Goal: Task Accomplishment & Management: Manage account settings

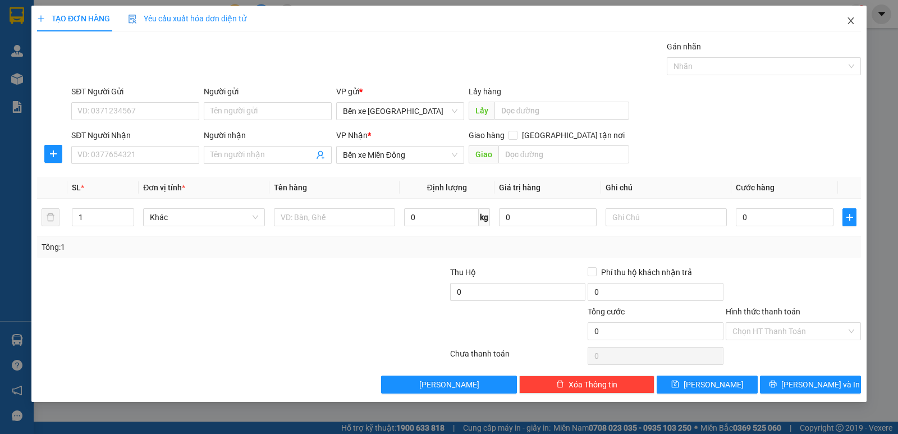
click at [855, 22] on icon "close" at bounding box center [851, 20] width 9 height 9
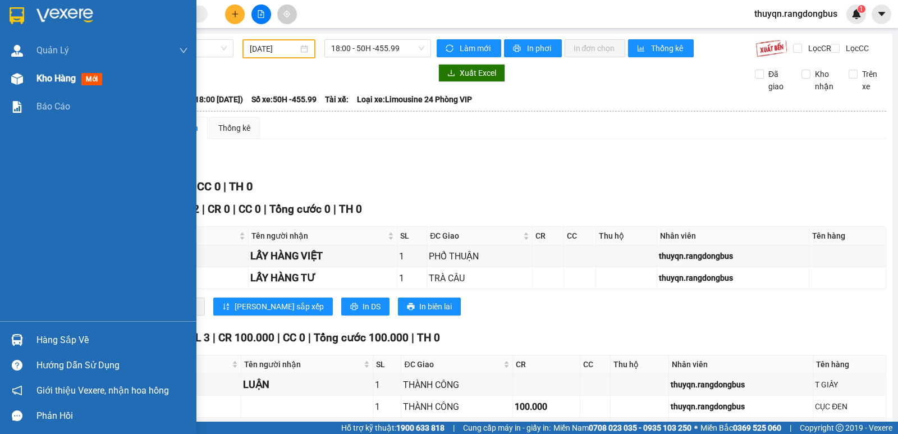
click at [43, 76] on span "Kho hàng" at bounding box center [55, 78] width 39 height 11
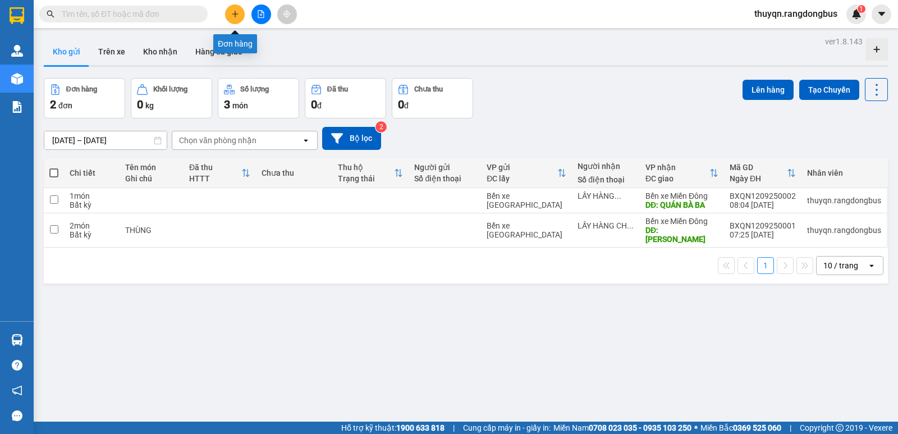
click at [235, 17] on icon "plus" at bounding box center [235, 14] width 8 height 8
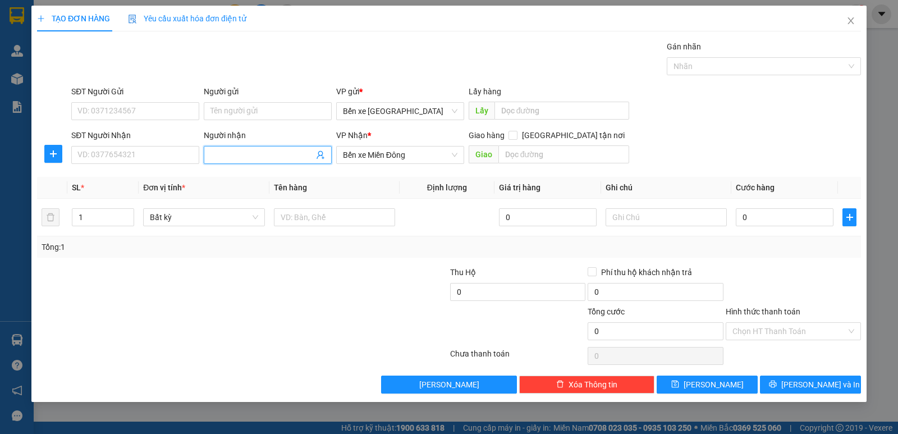
click at [239, 150] on input "Người nhận" at bounding box center [262, 155] width 103 height 12
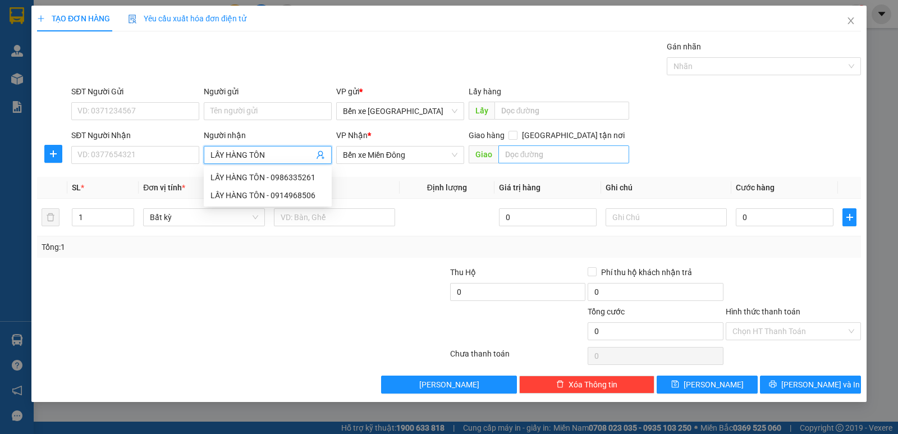
type input "LẤY HÀNG TÔN"
click at [561, 154] on input "text" at bounding box center [564, 154] width 131 height 18
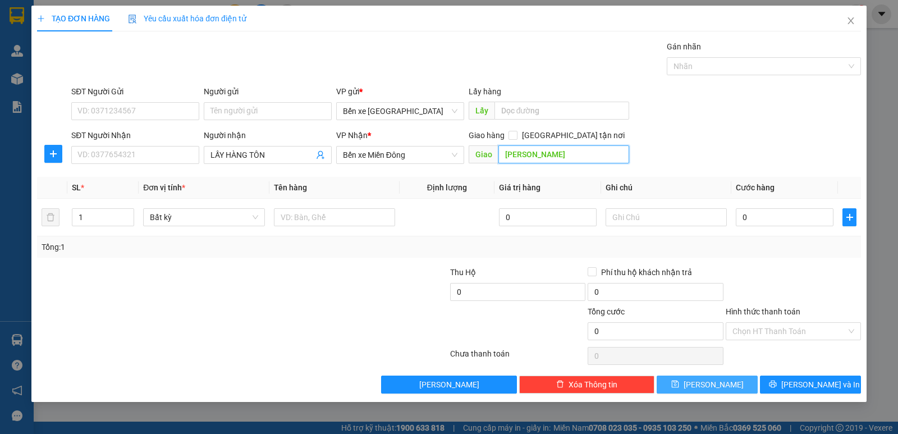
type input "[PERSON_NAME]"
click at [690, 385] on button "[PERSON_NAME]" at bounding box center [707, 385] width 101 height 18
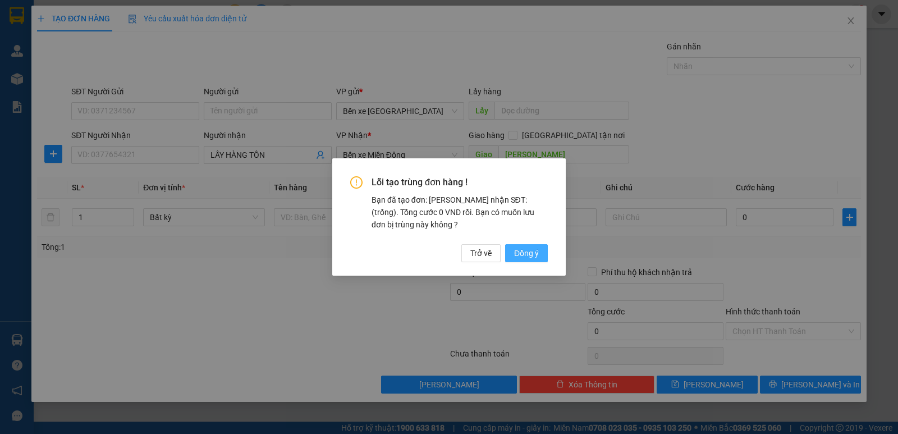
click at [522, 253] on span "Đồng ý" at bounding box center [526, 253] width 25 height 12
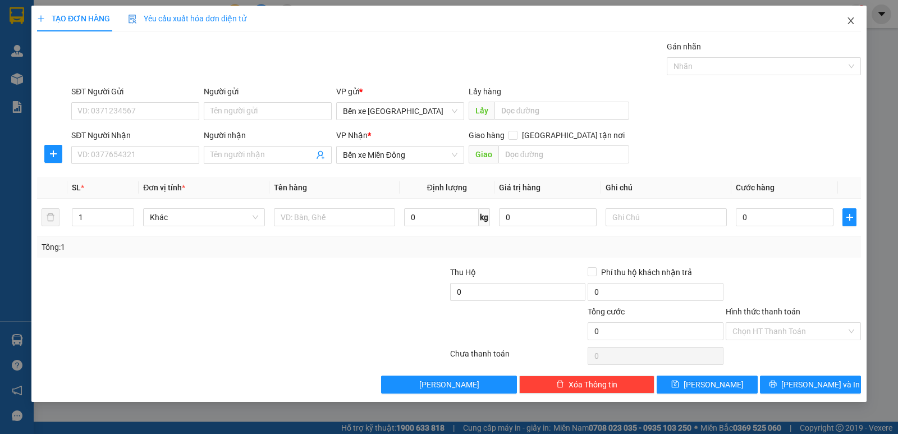
click at [852, 20] on icon "close" at bounding box center [851, 20] width 6 height 7
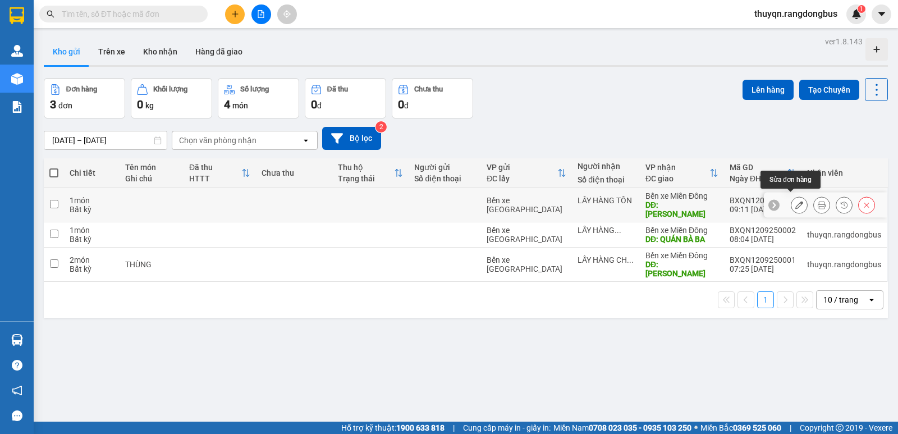
click at [796, 201] on icon at bounding box center [800, 205] width 8 height 8
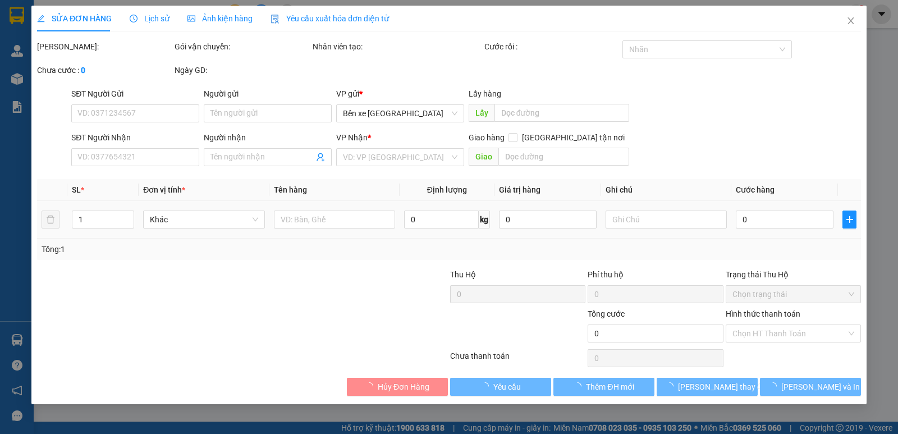
type input "LẤY HÀNG TÔN"
type input "[PERSON_NAME]"
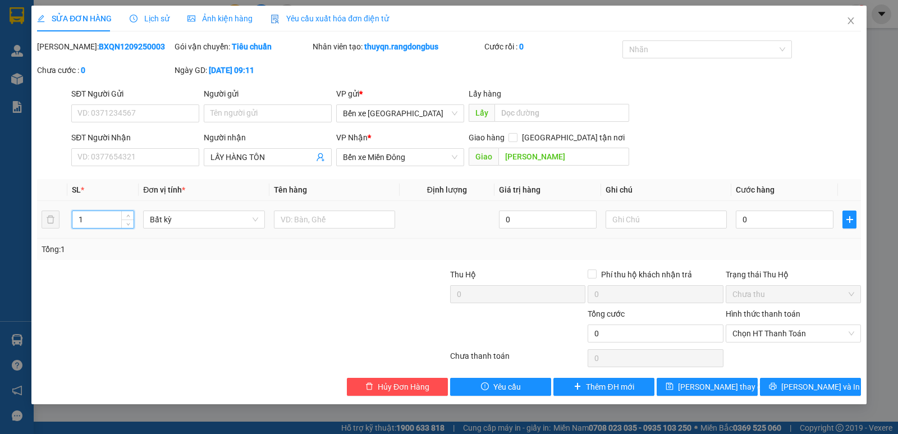
click at [87, 219] on input "1" at bounding box center [102, 219] width 61 height 17
type input "2"
click at [309, 216] on input "text" at bounding box center [334, 220] width 121 height 18
type input "T XỐP"
click at [674, 390] on icon "save" at bounding box center [669, 386] width 7 height 7
